Goal: Navigation & Orientation: Find specific page/section

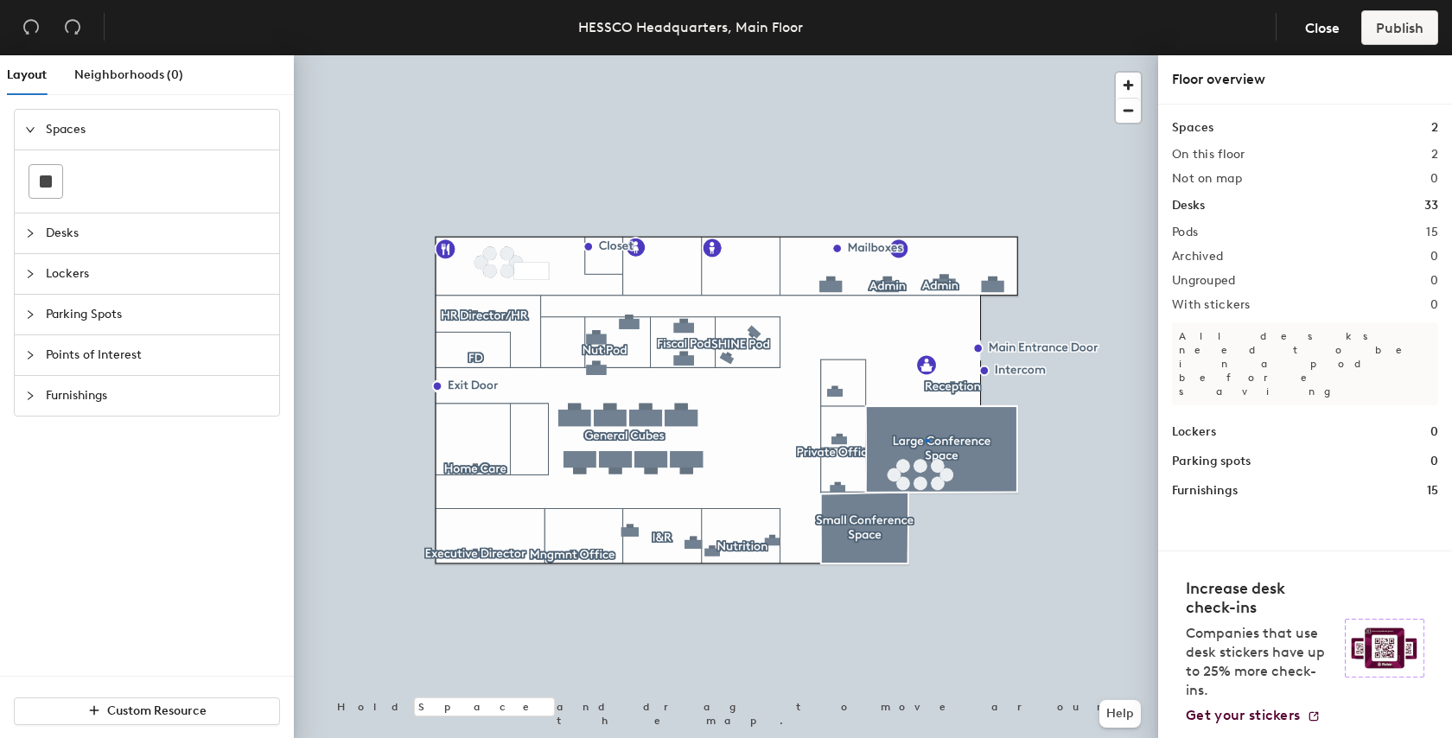
click at [926, 55] on div at bounding box center [726, 55] width 864 height 0
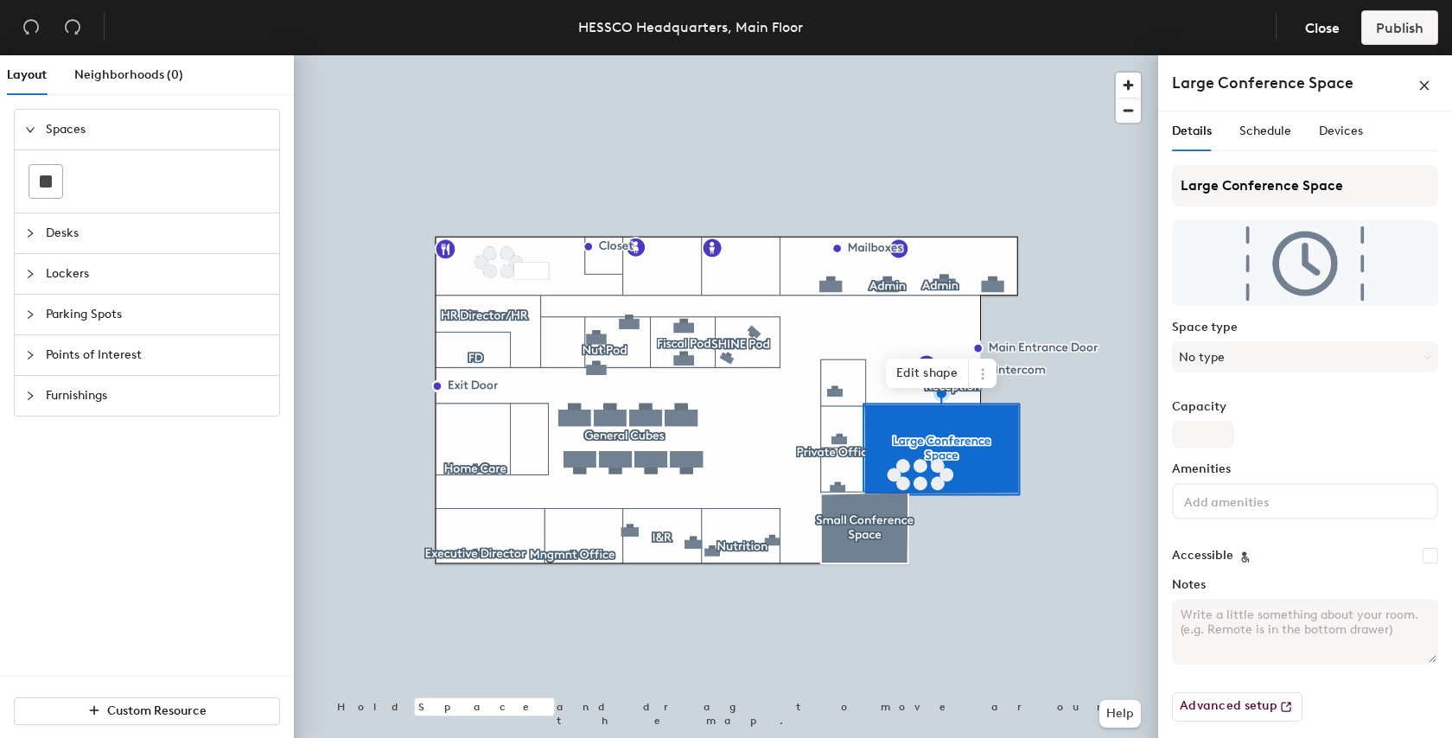
scroll to position [1, 0]
click at [1262, 130] on span "Schedule" at bounding box center [1265, 130] width 52 height 15
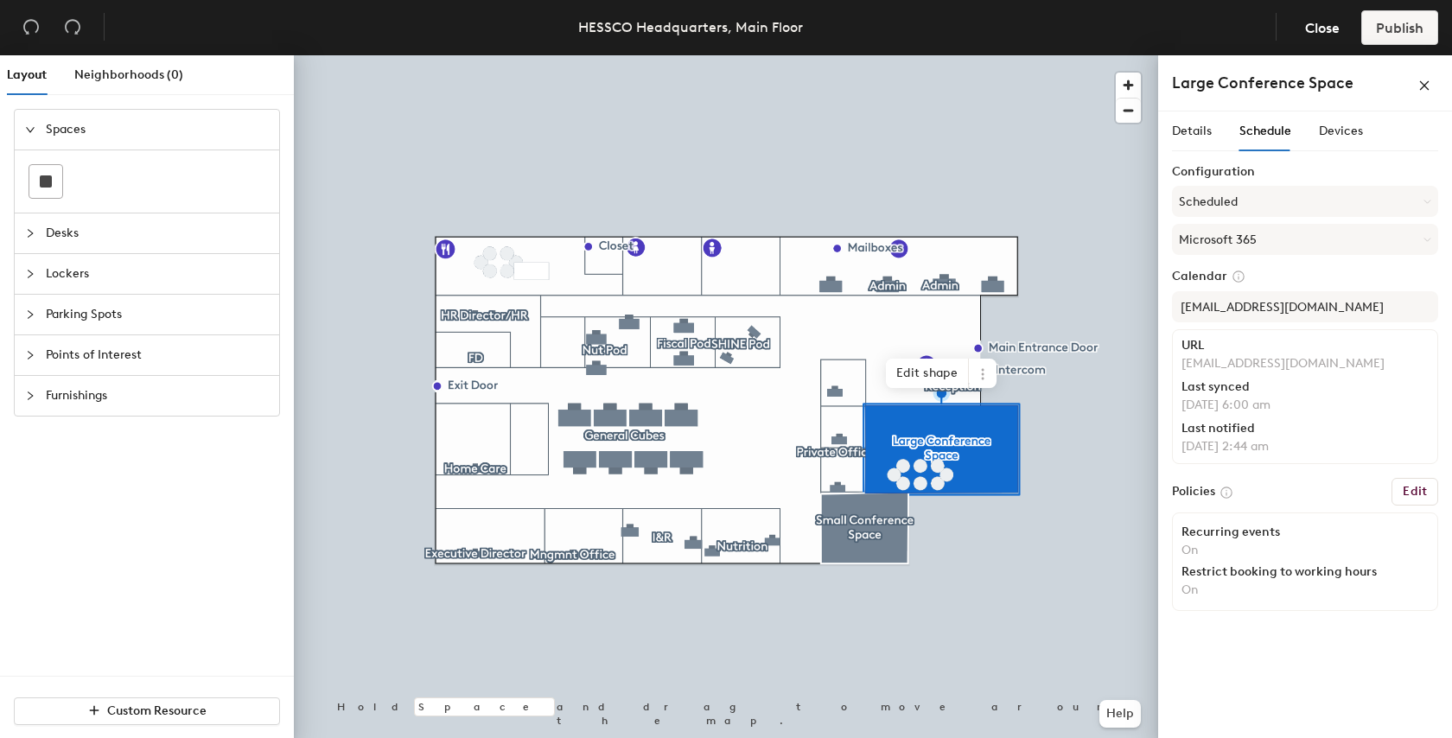
scroll to position [0, 0]
click at [1428, 239] on icon at bounding box center [1427, 239] width 6 height 3
click at [1337, 129] on span "Devices" at bounding box center [1341, 131] width 44 height 15
